Goal: Transaction & Acquisition: Purchase product/service

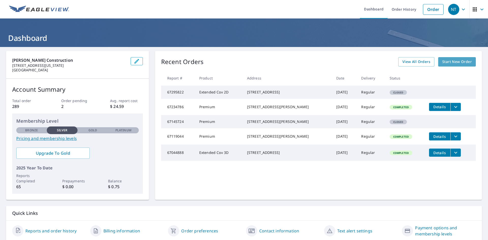
click at [446, 61] on span "Start New Order" at bounding box center [456, 62] width 29 height 6
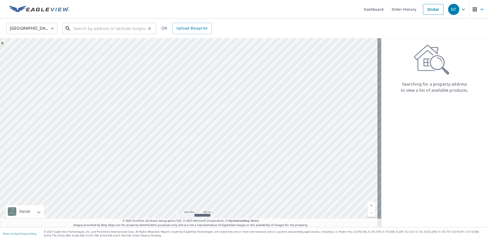
click at [101, 25] on input "text" at bounding box center [109, 28] width 72 height 14
paste input "[STREET_ADDRESS][PERSON_NAME]"
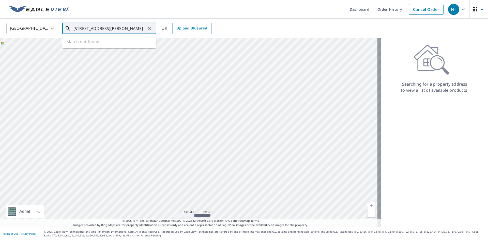
scroll to position [0, 17]
click at [112, 49] on p "[GEOGRAPHIC_DATA][PERSON_NAME]" at bounding box center [112, 48] width 80 height 5
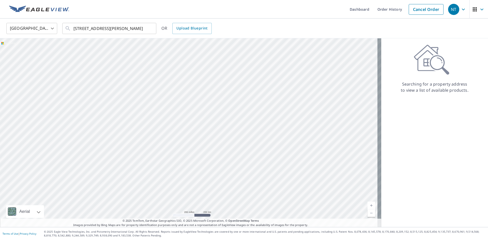
scroll to position [0, 0]
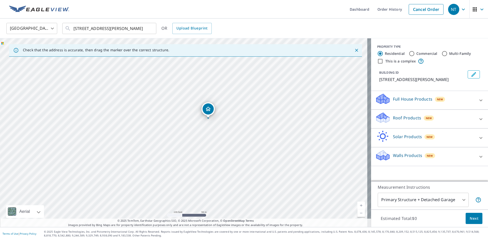
drag, startPoint x: 156, startPoint y: 121, endPoint x: 180, endPoint y: 112, distance: 25.3
click at [180, 112] on div "[STREET_ADDRESS][PERSON_NAME]" at bounding box center [185, 132] width 371 height 189
drag, startPoint x: 222, startPoint y: 132, endPoint x: 247, endPoint y: 136, distance: 24.9
click at [247, 136] on div "[STREET_ADDRESS][PERSON_NAME]" at bounding box center [185, 132] width 371 height 189
click at [83, 28] on input "[STREET_ADDRESS][PERSON_NAME]" at bounding box center [109, 28] width 72 height 14
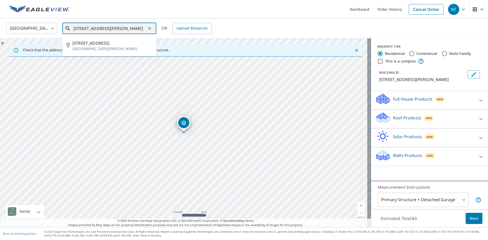
type input "[STREET_ADDRESS][PERSON_NAME]"
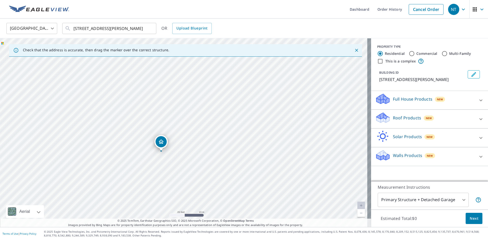
click at [470, 217] on span "Next" at bounding box center [474, 219] width 9 height 6
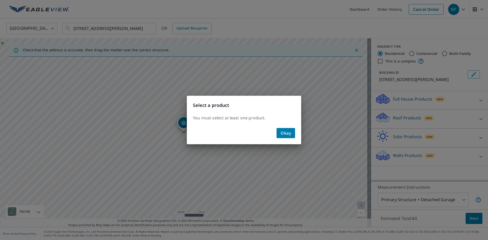
click at [290, 131] on span "Okay" at bounding box center [286, 133] width 10 height 7
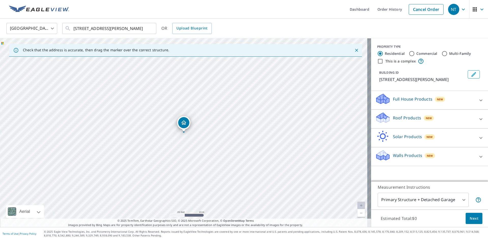
click at [403, 120] on p "Roof Products" at bounding box center [407, 118] width 28 height 6
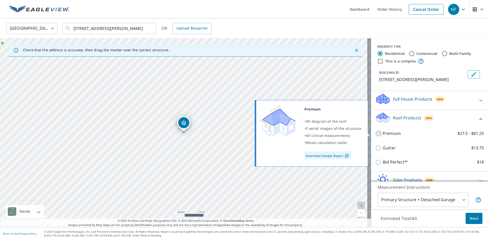
click at [375, 135] on input "Premium $27.5 - $81.25" at bounding box center [379, 134] width 8 height 6
checkbox input "true"
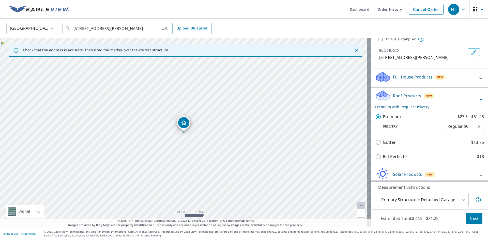
scroll to position [44, 0]
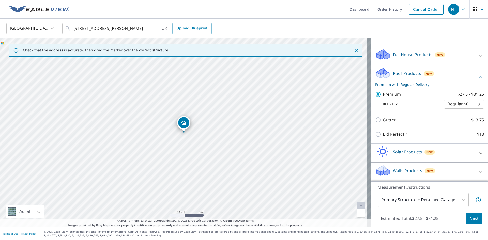
click at [470, 218] on span "Next" at bounding box center [474, 219] width 9 height 6
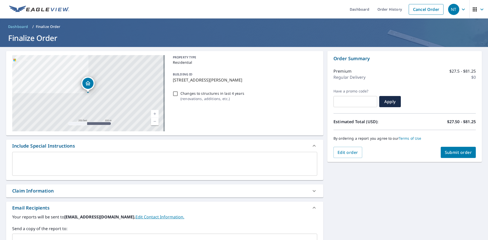
click at [457, 151] on span "Submit order" at bounding box center [458, 153] width 27 height 6
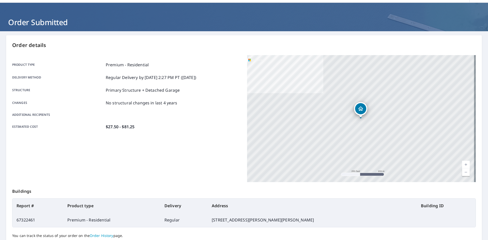
scroll to position [59, 0]
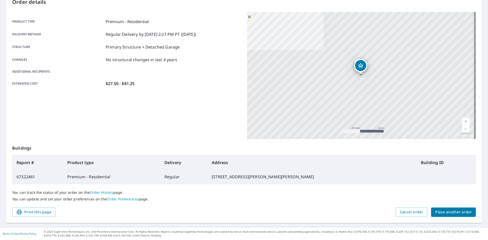
click at [440, 210] on span "Place another order" at bounding box center [453, 212] width 37 height 6
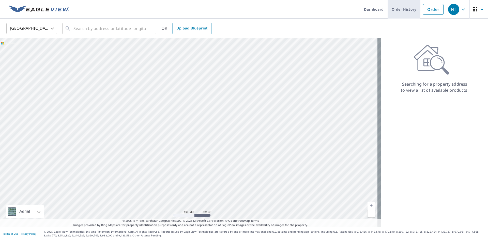
click at [404, 7] on link "Order History" at bounding box center [404, 9] width 33 height 19
